Goal: Find specific page/section: Find specific page/section

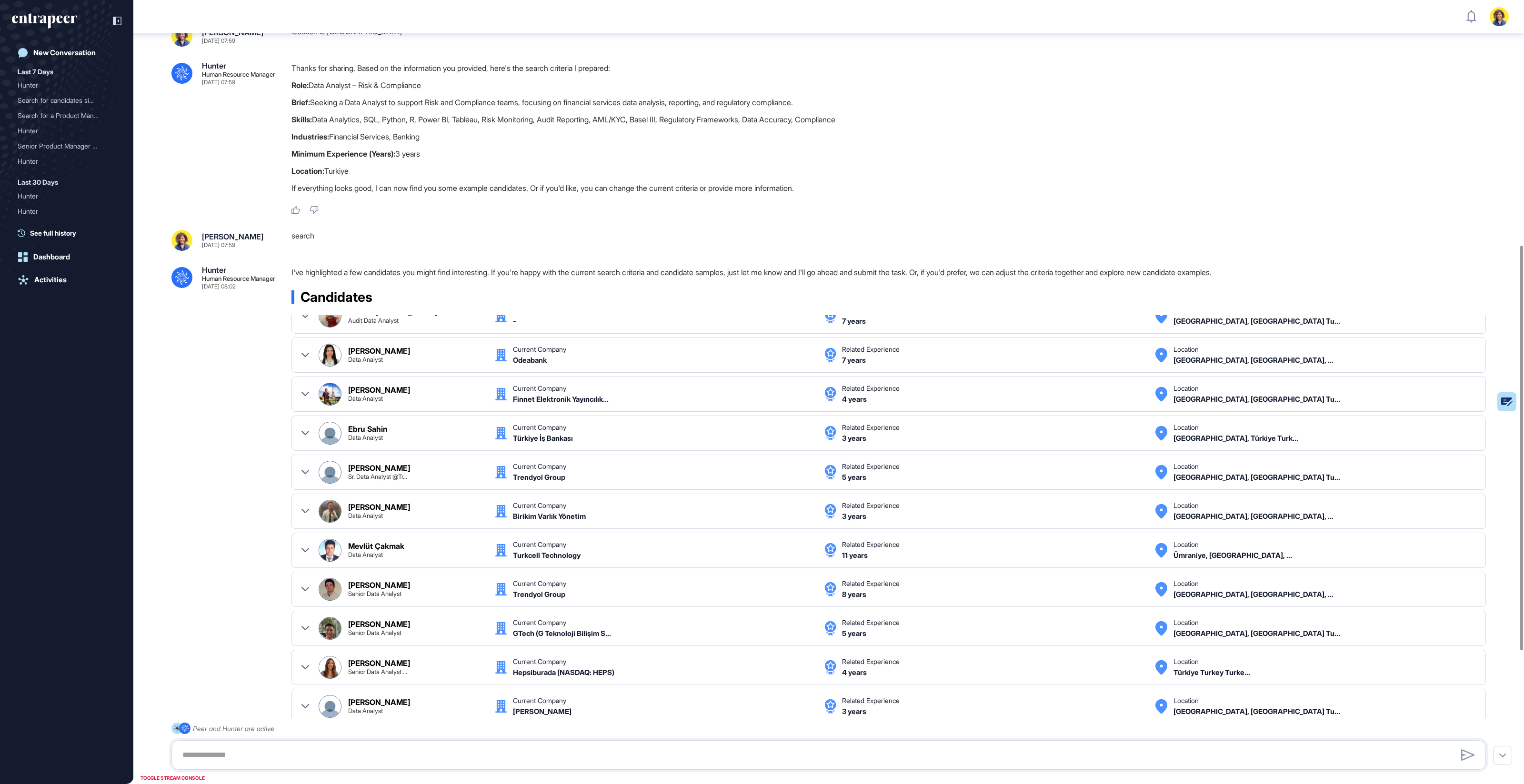
scroll to position [474, 0]
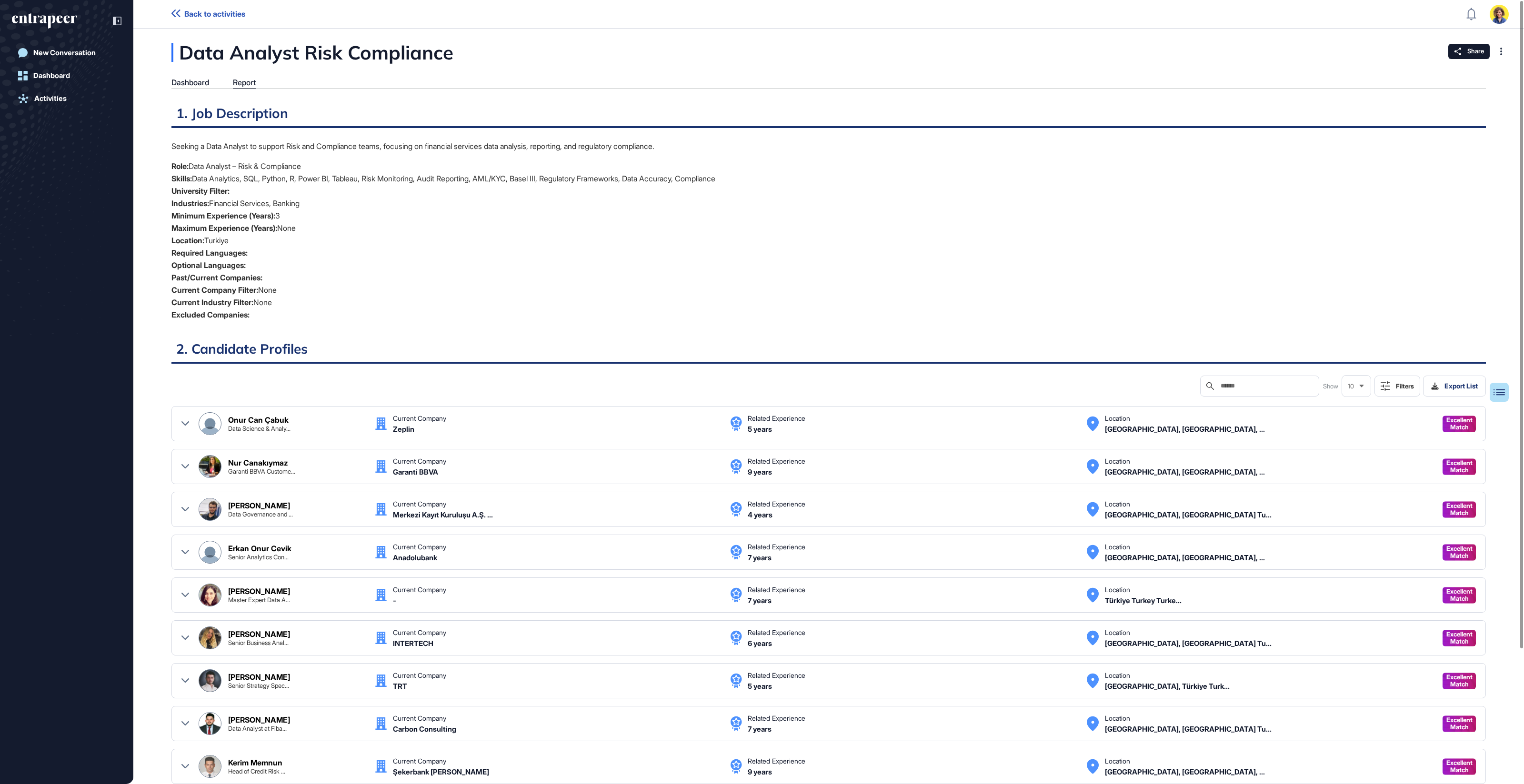
scroll to position [4, 0]
